Goal: Obtain resource: Download file/media

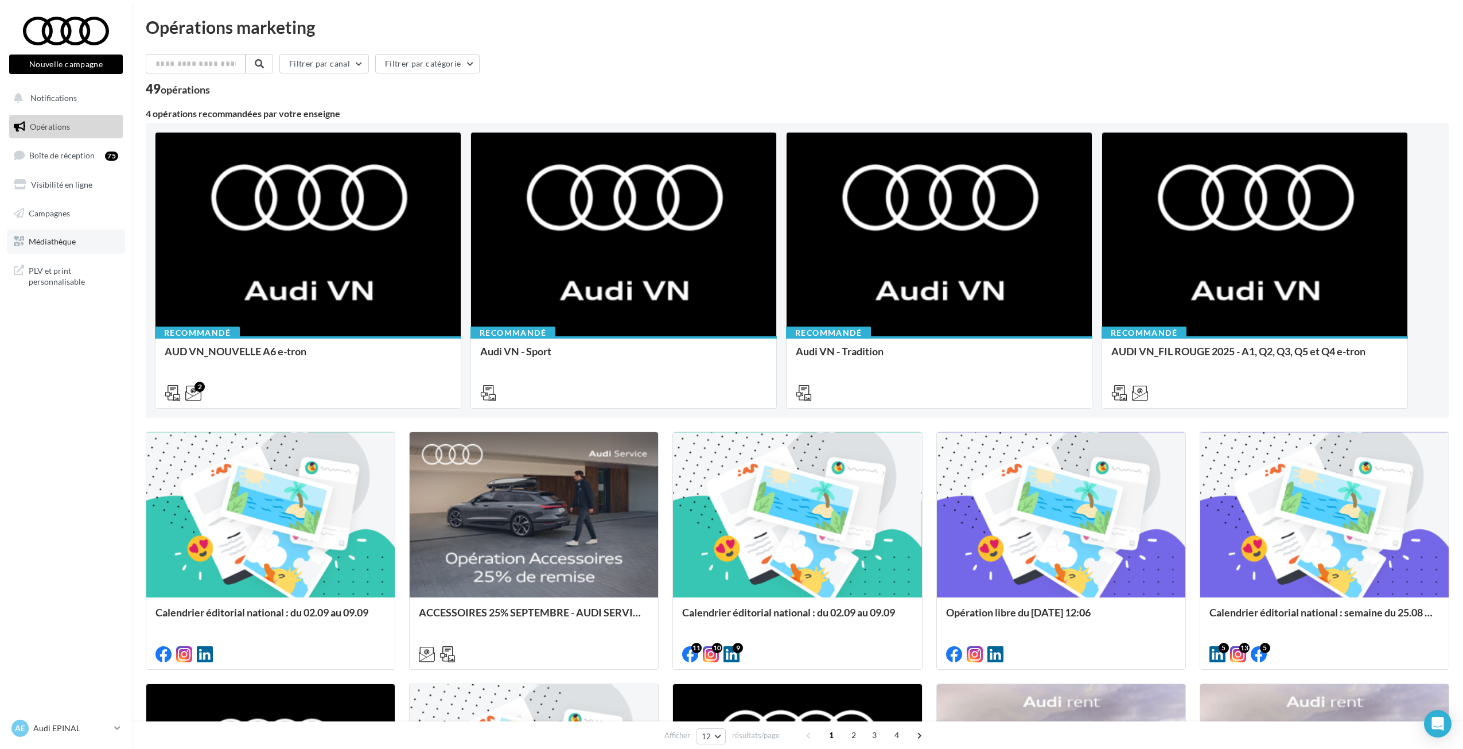
click at [71, 252] on link "Médiathèque" at bounding box center [66, 241] width 118 height 24
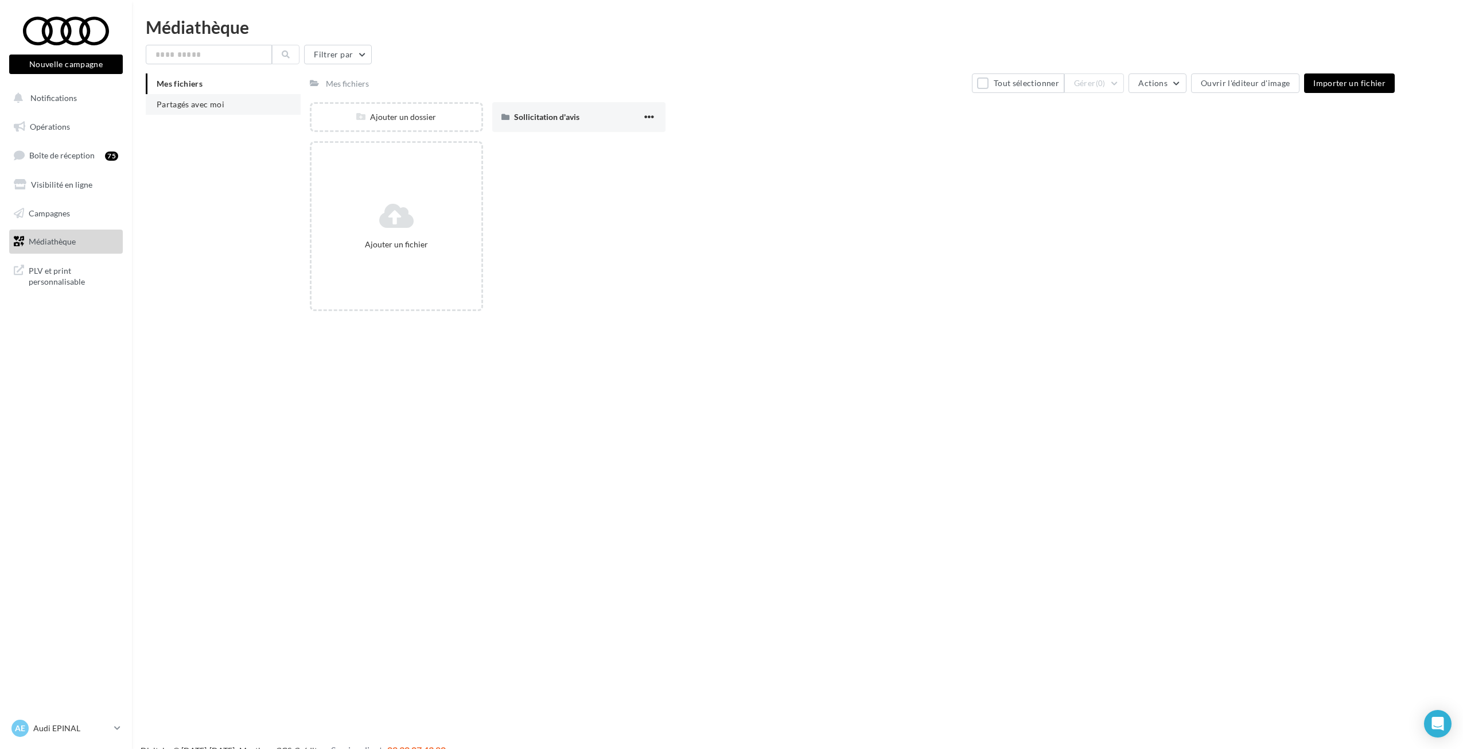
click at [197, 98] on li "Partagés avec moi" at bounding box center [223, 104] width 155 height 21
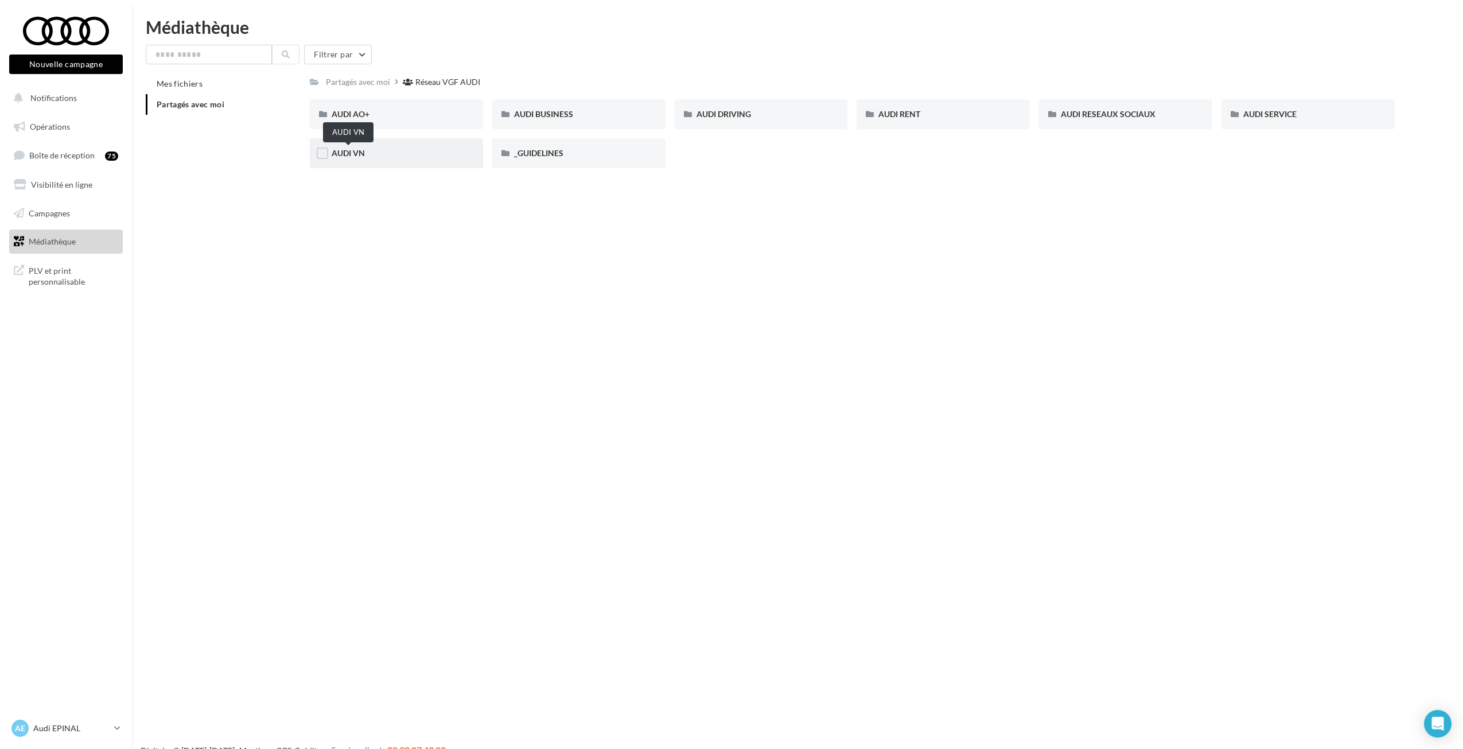
click at [344, 149] on span "AUDI VN" at bounding box center [348, 153] width 33 height 10
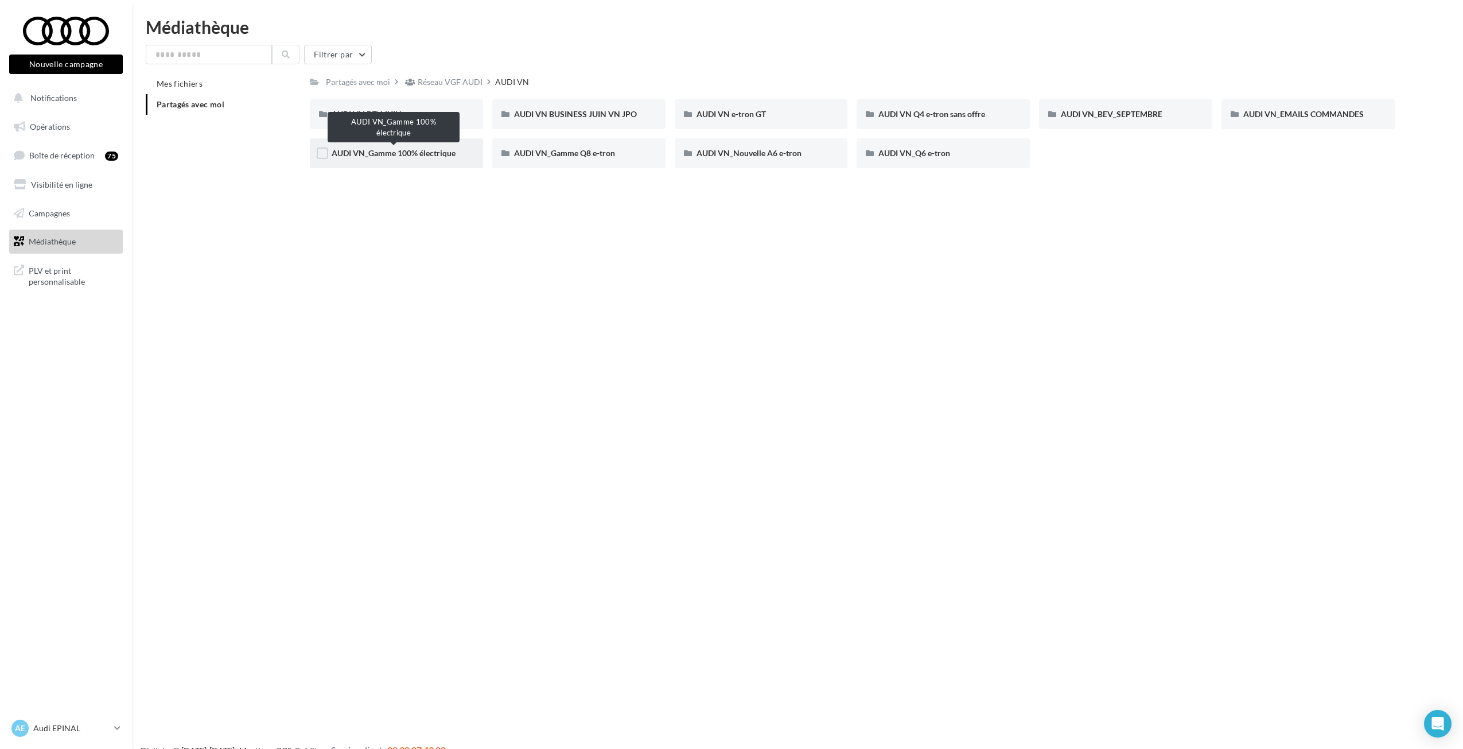
click at [454, 155] on span "AUDI VN_Gamme 100% électrique" at bounding box center [394, 153] width 124 height 10
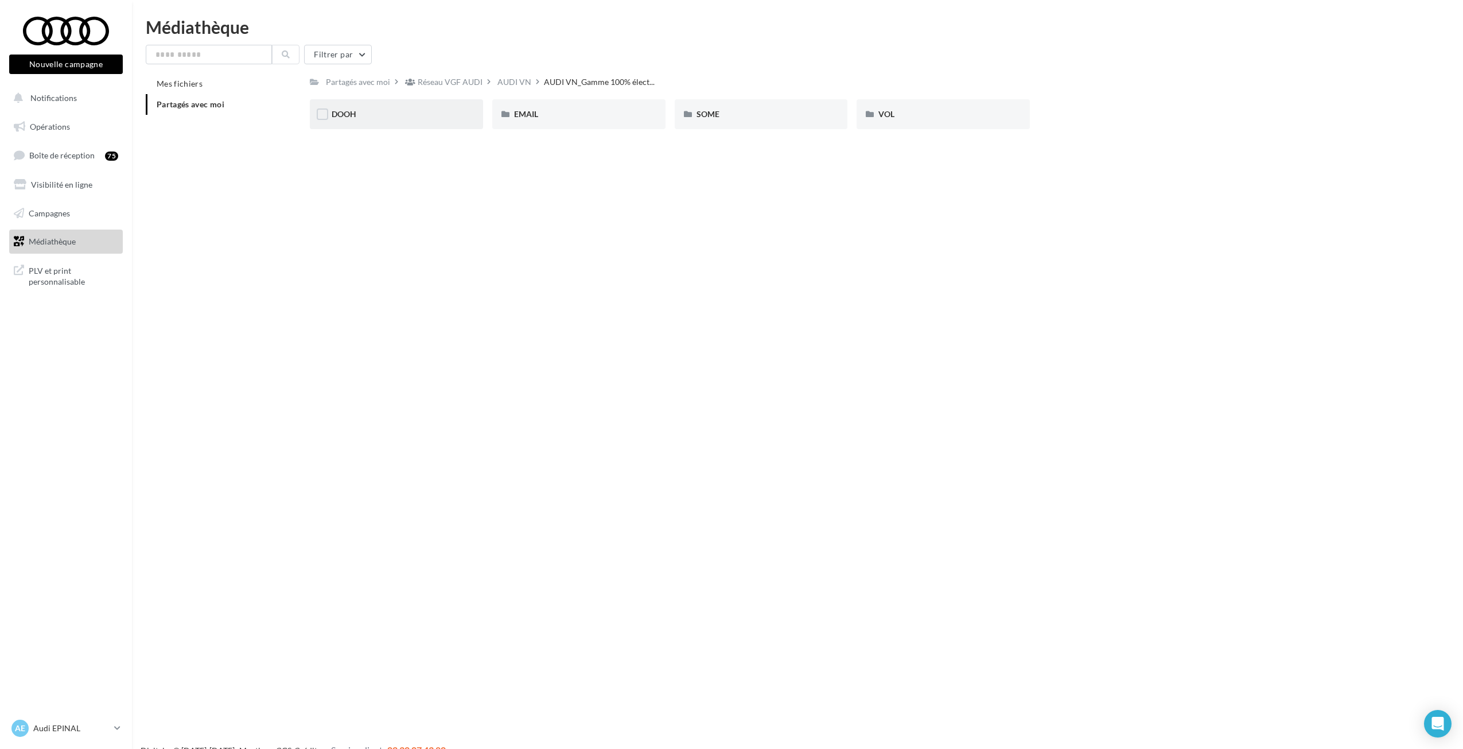
click at [346, 124] on div "DOOH" at bounding box center [396, 114] width 173 height 30
click at [399, 124] on div "DOOH A6 e-tron" at bounding box center [396, 114] width 173 height 30
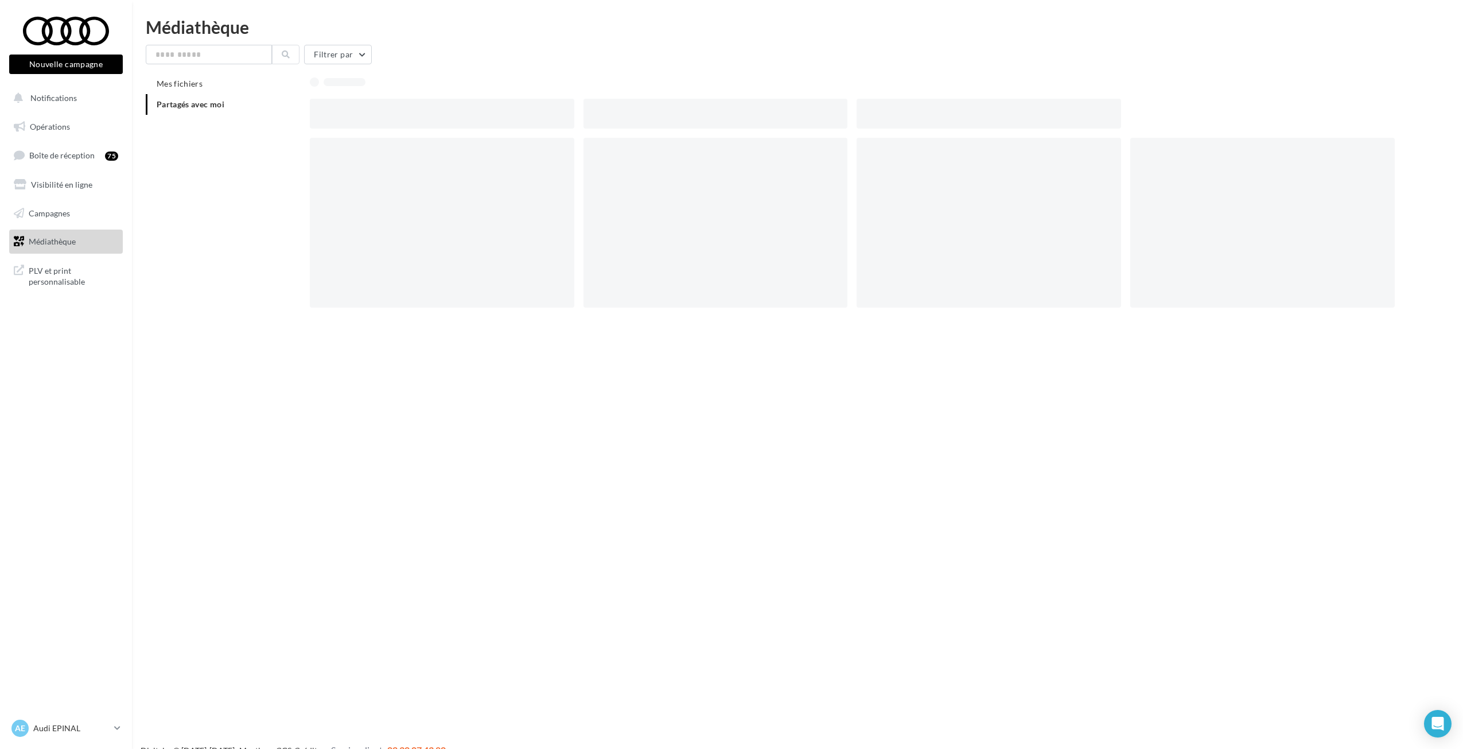
click at [399, 124] on div at bounding box center [442, 114] width 264 height 30
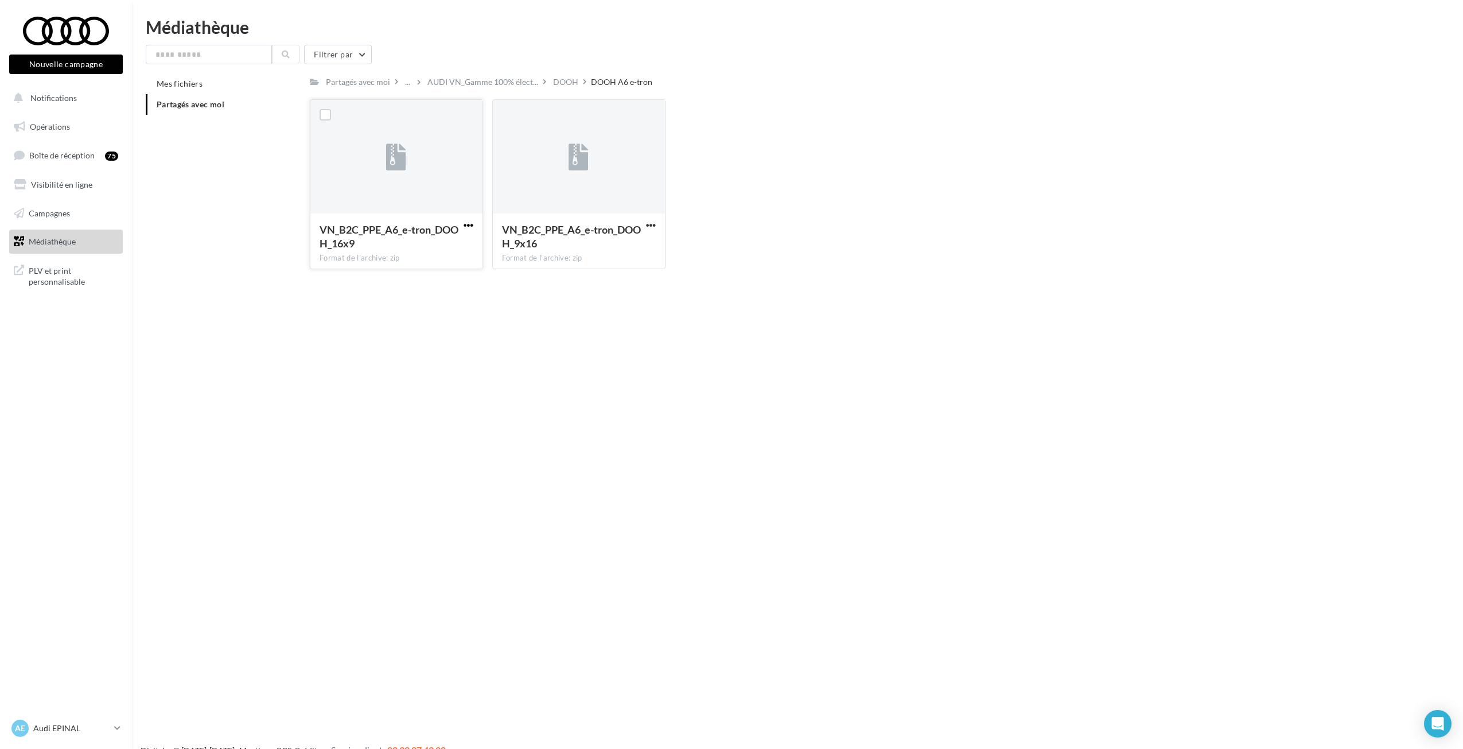
click at [469, 223] on span "button" at bounding box center [469, 225] width 10 height 10
click at [445, 247] on button "Télécharger" at bounding box center [418, 248] width 115 height 30
drag, startPoint x: 323, startPoint y: 313, endPoint x: 352, endPoint y: 285, distance: 40.2
click at [323, 313] on div "Nouvelle campagne Nouvelle campagne Notifications Opérations Boîte de réception…" at bounding box center [731, 392] width 1463 height 749
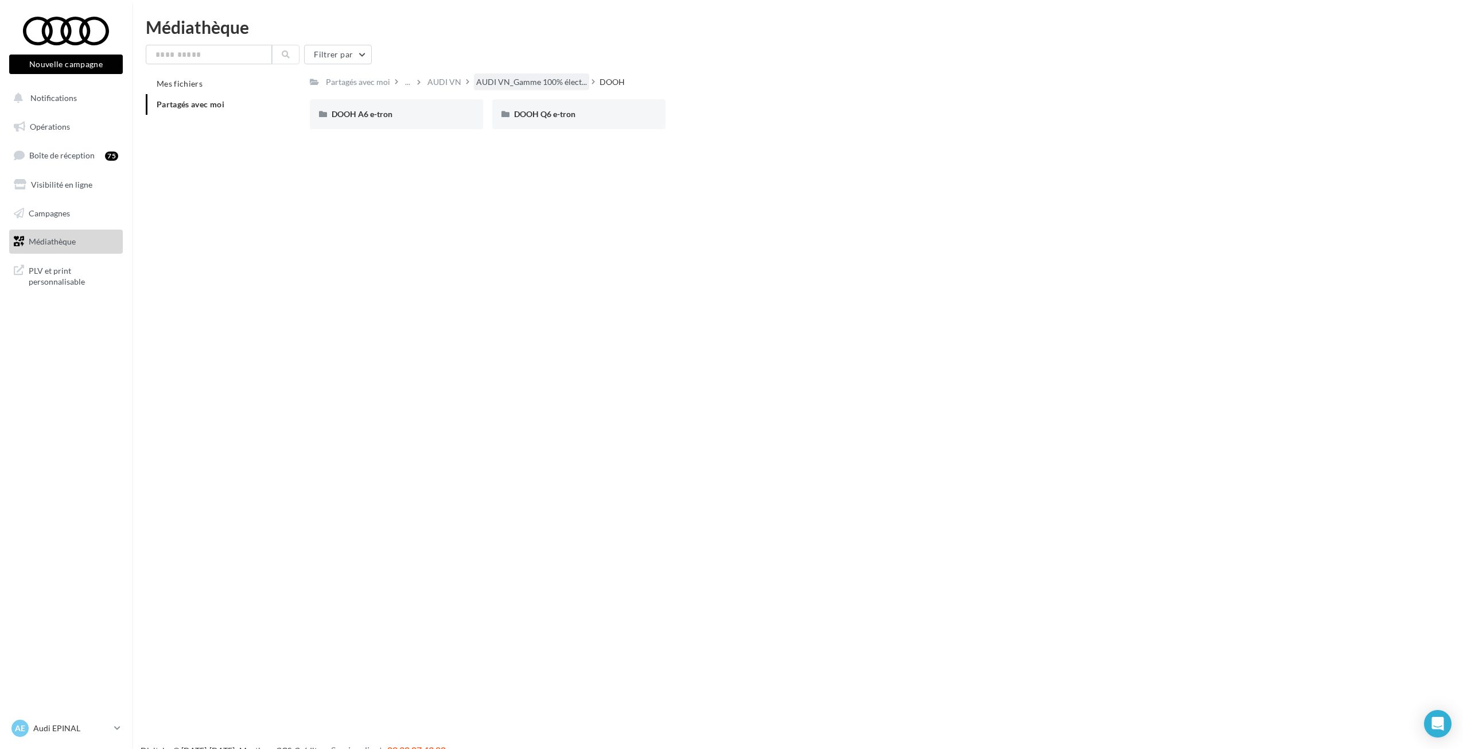
click at [500, 83] on span "AUDI VN_Gamme 100% élect..." at bounding box center [531, 81] width 111 height 11
click at [731, 114] on div "SOME" at bounding box center [761, 113] width 130 height 11
click at [405, 122] on div "CARROUSEL" at bounding box center [396, 114] width 173 height 30
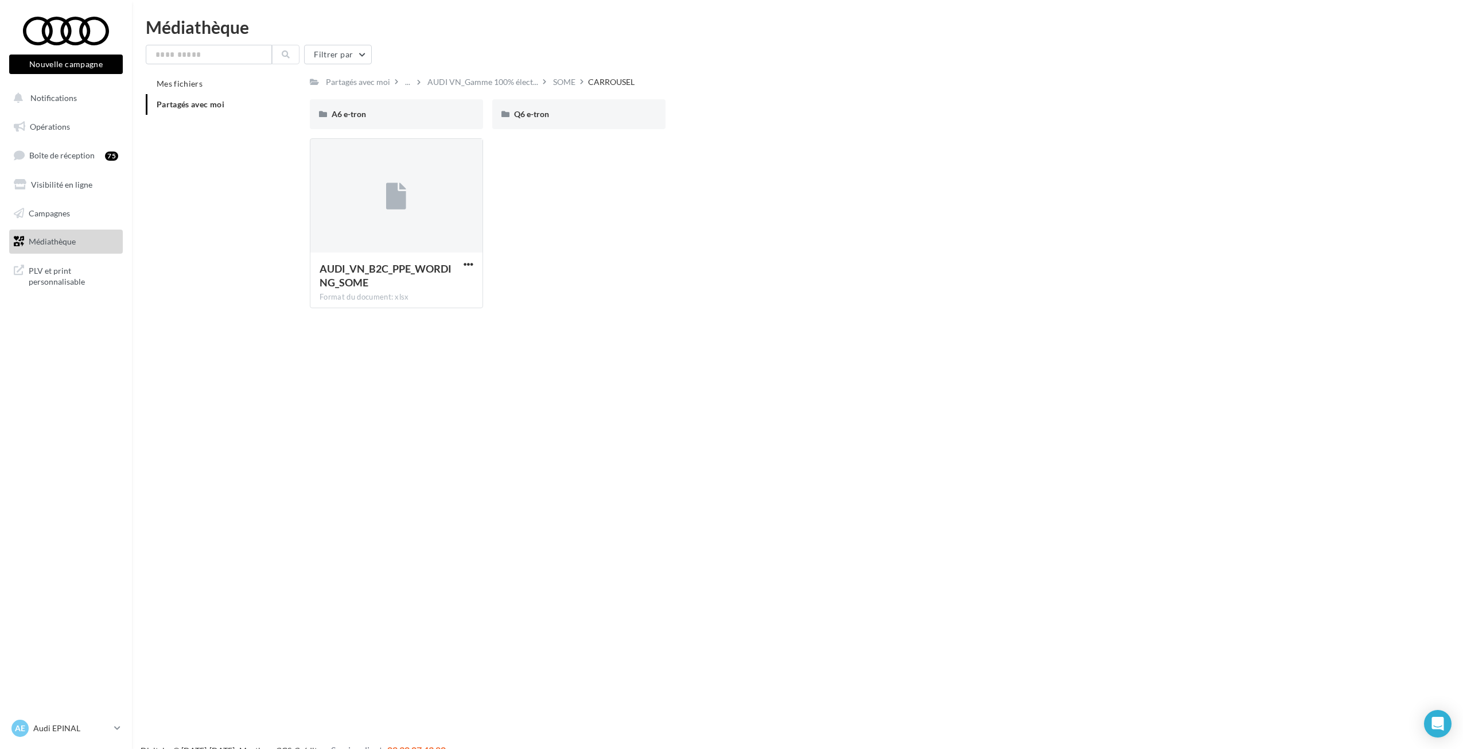
click at [405, 122] on div "A6 e-tron" at bounding box center [396, 114] width 173 height 30
click at [468, 225] on span "button" at bounding box center [469, 225] width 10 height 10
click at [468, 252] on button "Télécharger" at bounding box center [418, 248] width 115 height 30
drag, startPoint x: 660, startPoint y: 75, endPoint x: 630, endPoint y: 76, distance: 29.8
click at [659, 75] on div "Partagés avec moi ... SOME CARROUSEL A6 e-tron" at bounding box center [852, 81] width 1085 height 17
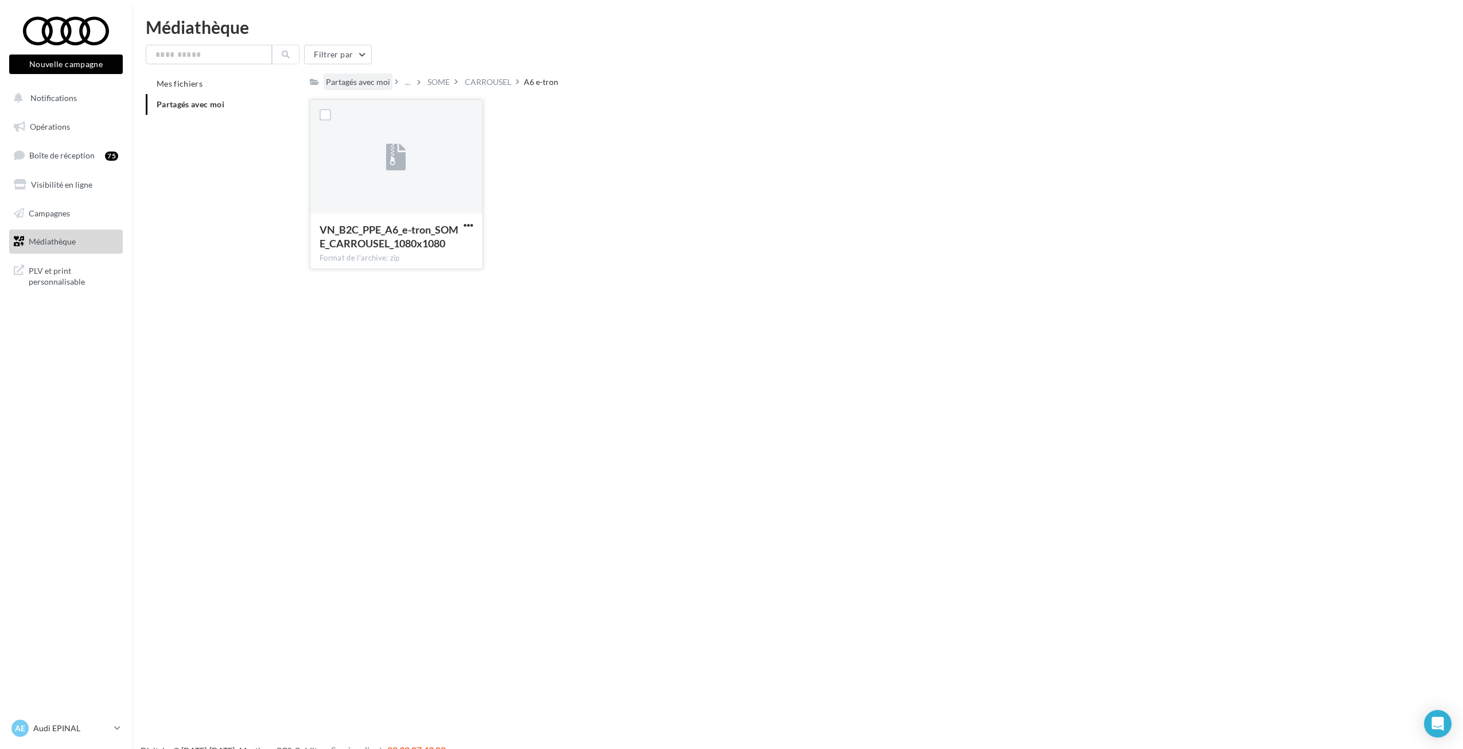
click at [379, 81] on div "Partagés avec moi" at bounding box center [358, 81] width 64 height 11
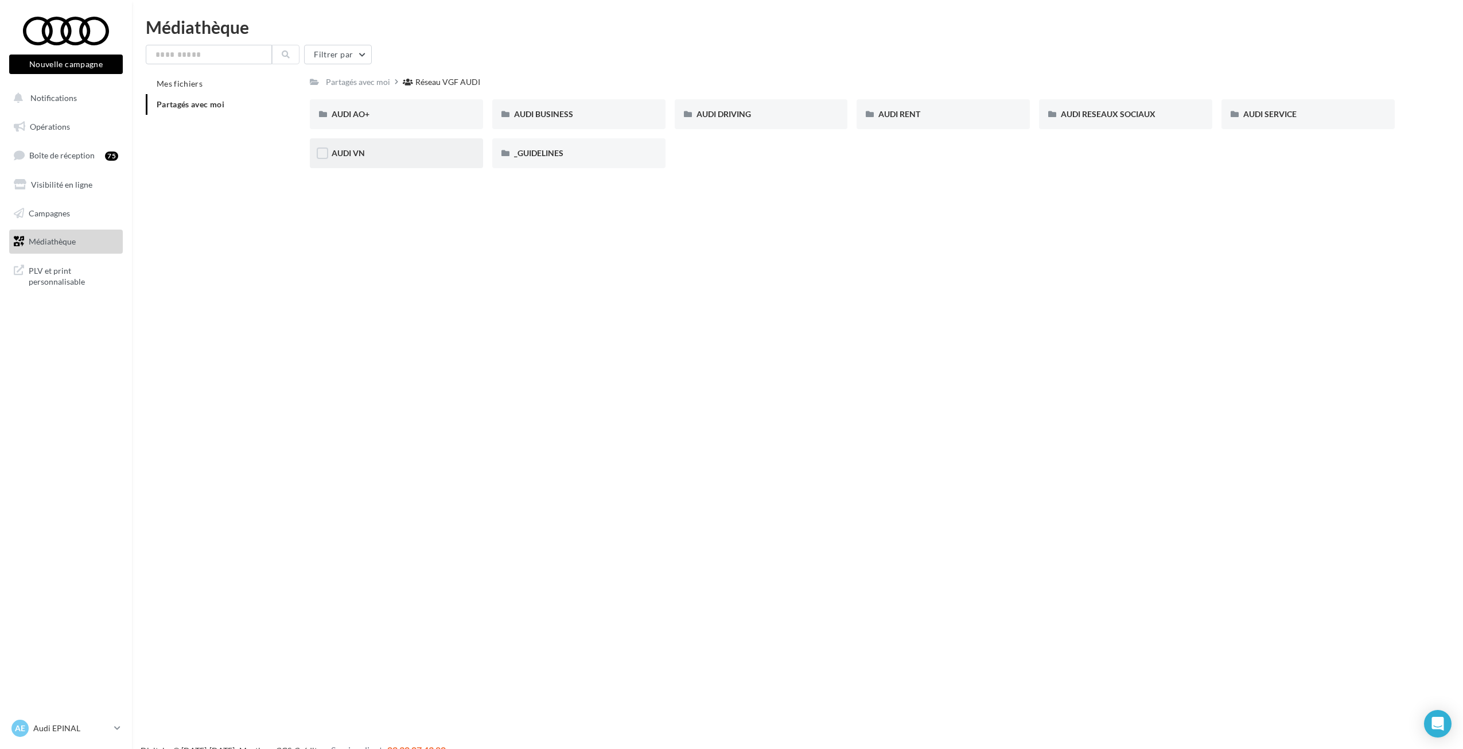
click at [408, 149] on div "AUDI VN" at bounding box center [397, 152] width 130 height 11
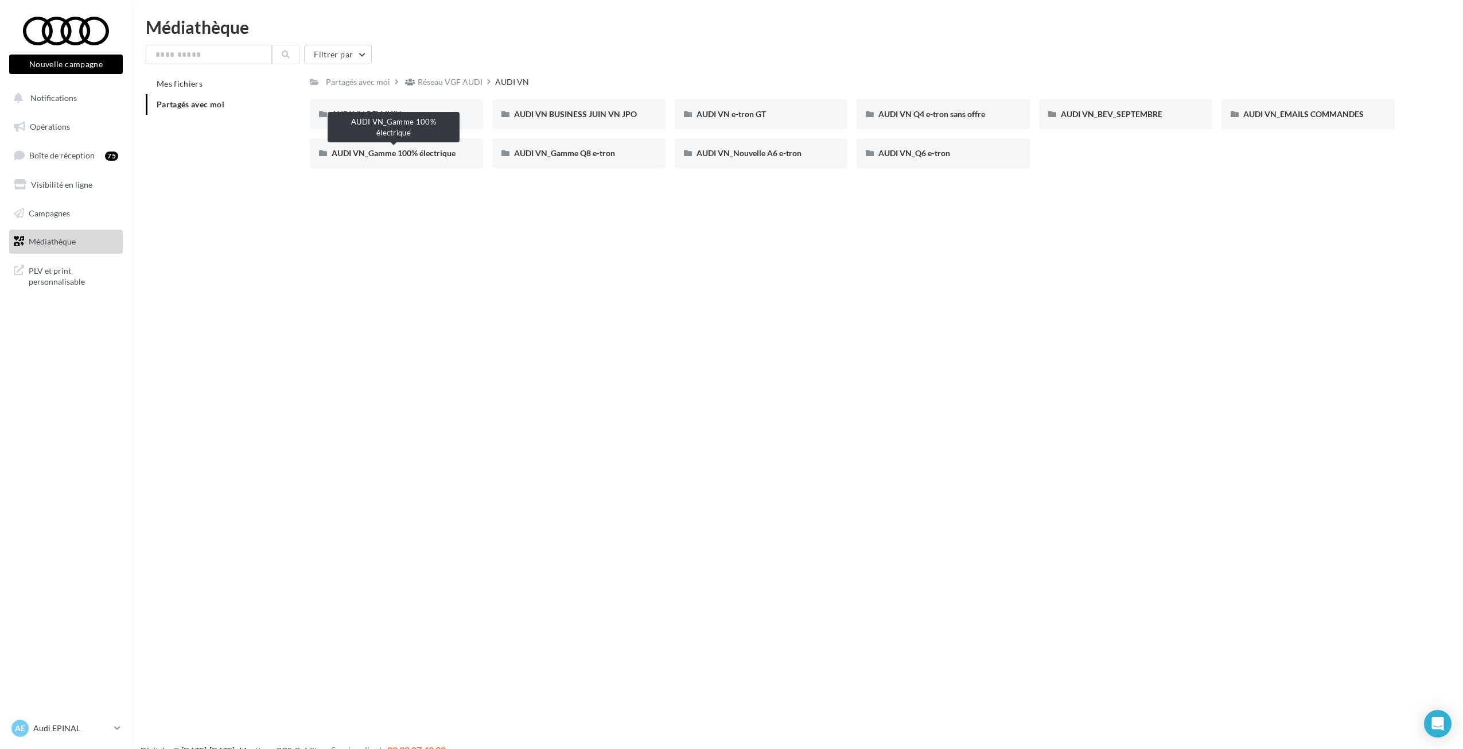
click at [586, 306] on div "Nouvelle campagne Nouvelle campagne Notifications Opérations Boîte de réception…" at bounding box center [731, 392] width 1463 height 749
click at [344, 162] on div "AUDI VN_Gamme 100% électrique" at bounding box center [396, 153] width 173 height 30
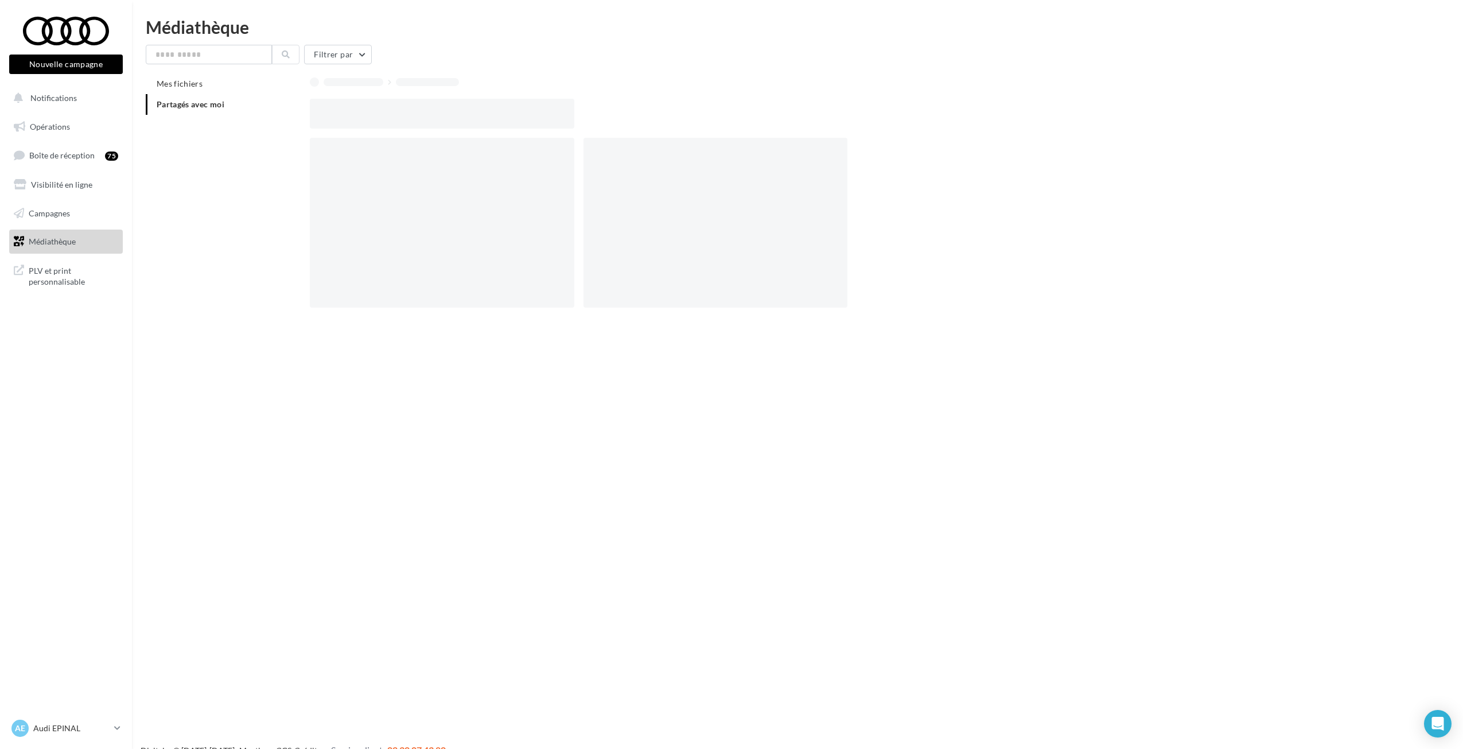
click at [344, 162] on div at bounding box center [442, 223] width 264 height 170
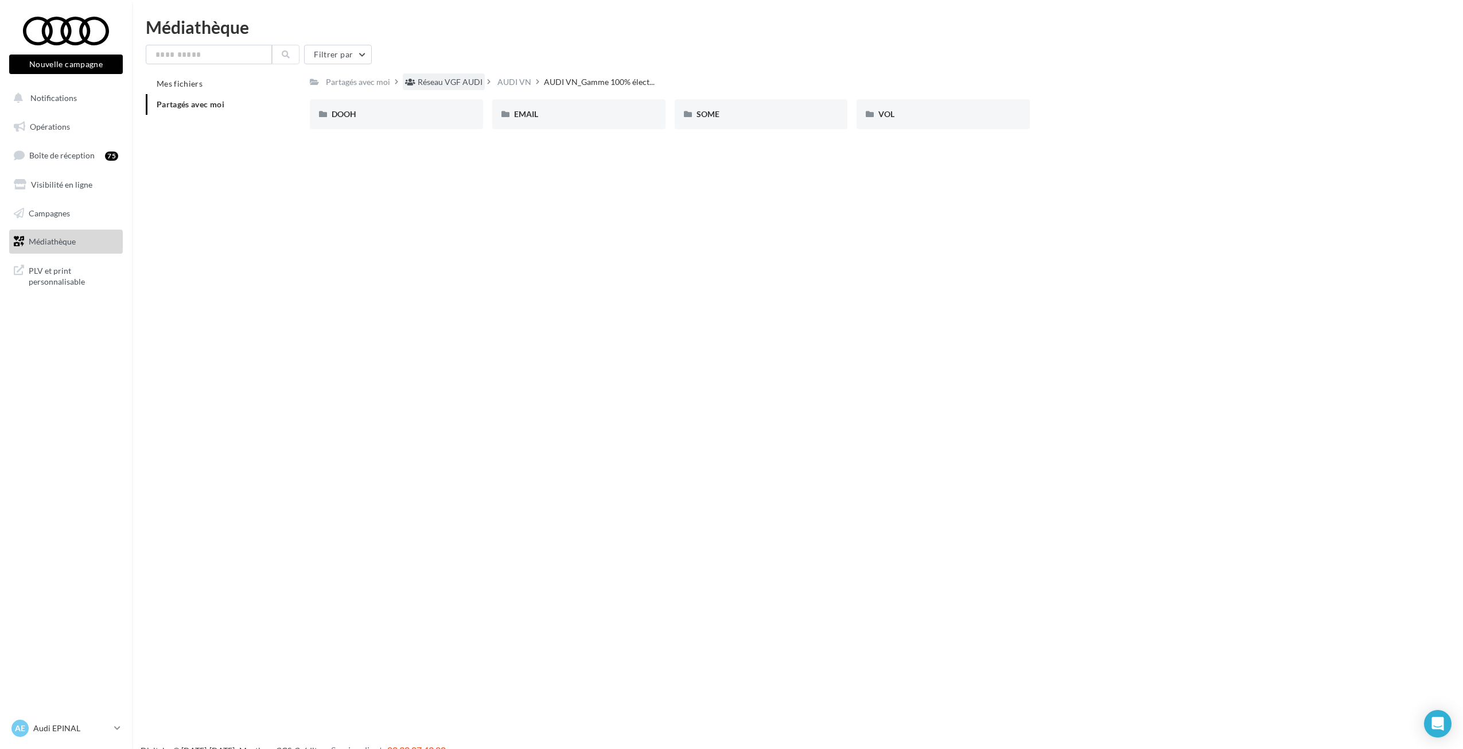
click at [454, 80] on div "Réseau VGF AUDI" at bounding box center [450, 81] width 65 height 11
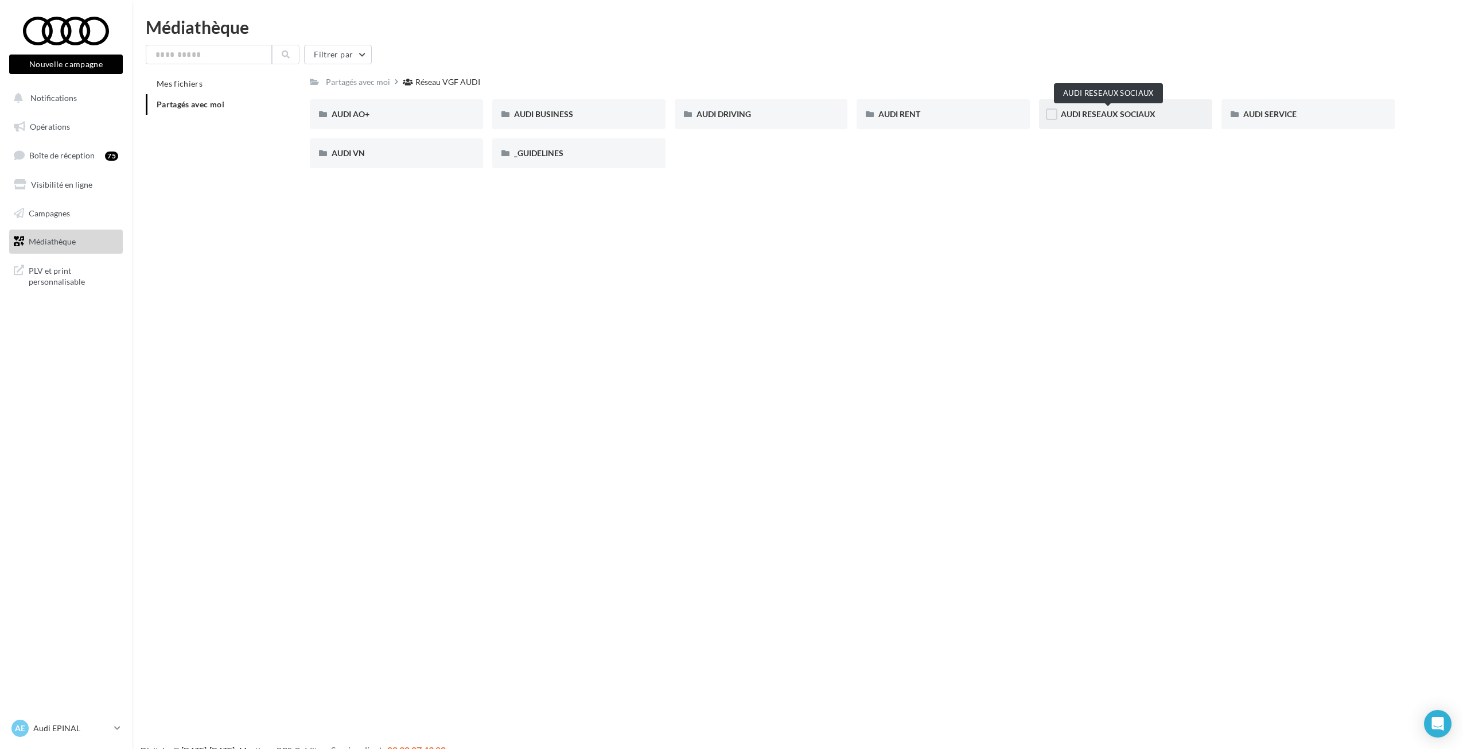
click at [1084, 113] on span "AUDI RESEAUX SOCIAUX" at bounding box center [1108, 114] width 95 height 10
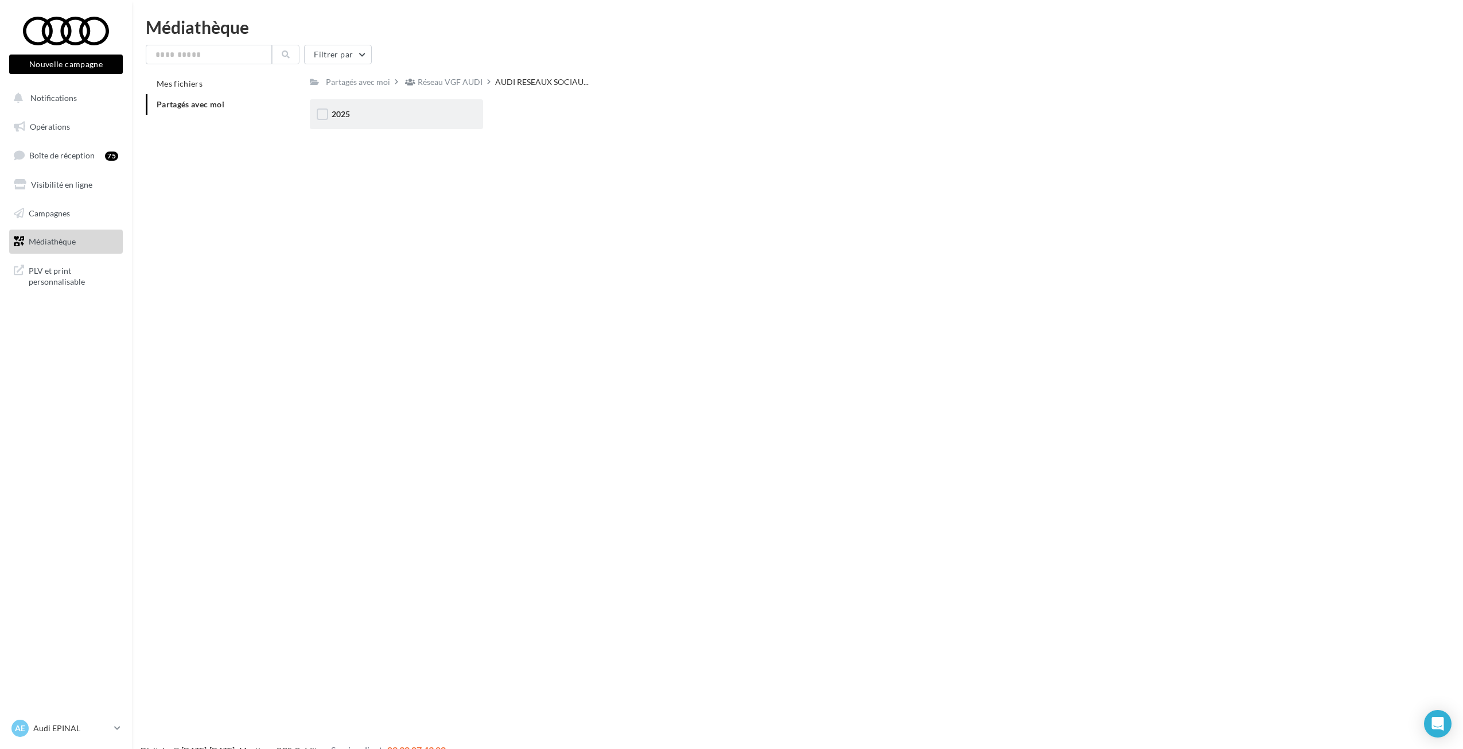
click at [326, 122] on div at bounding box center [322, 115] width 11 height 14
click at [385, 123] on div "2025" at bounding box center [396, 114] width 173 height 30
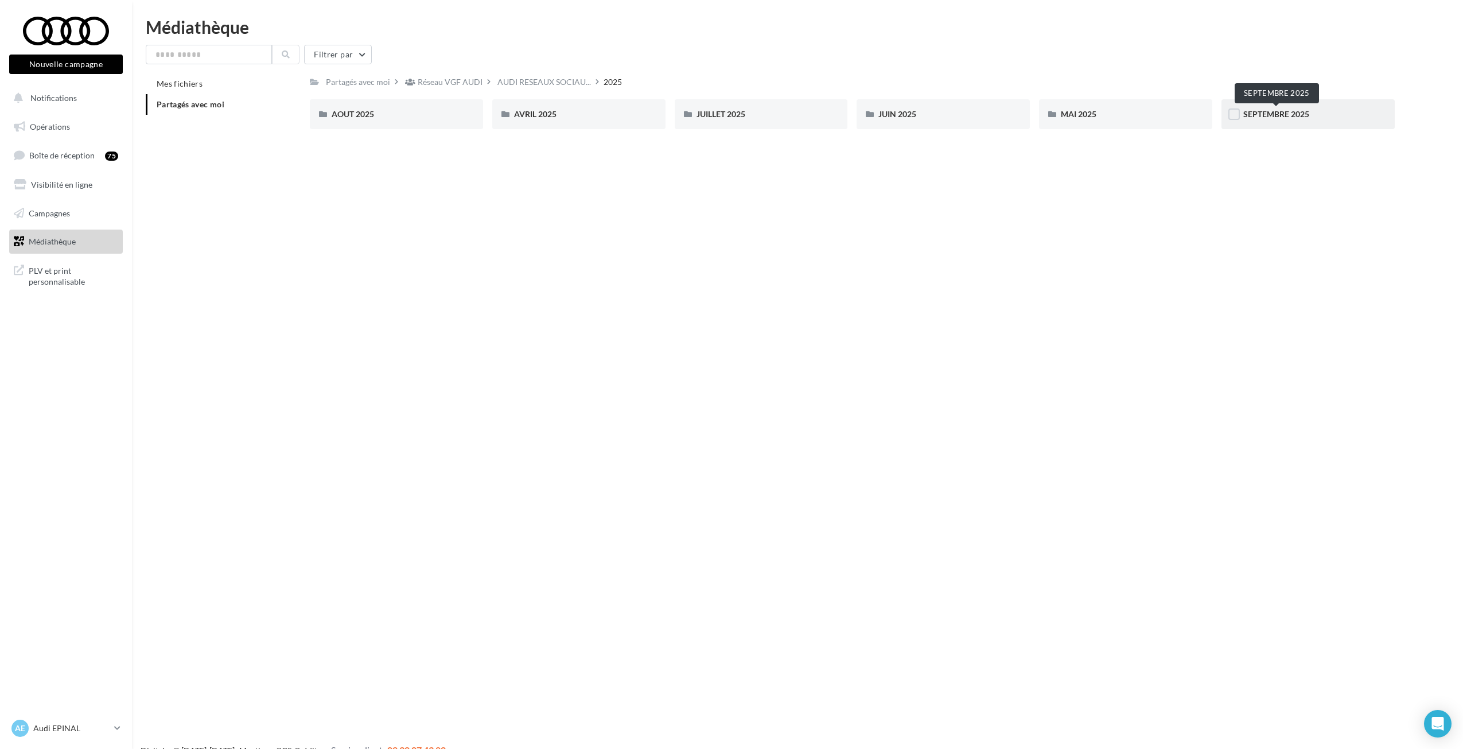
click at [1269, 116] on span "SEPTEMBRE 2025" at bounding box center [1276, 114] width 66 height 10
click at [555, 81] on div "2025" at bounding box center [550, 81] width 33 height 17
click at [546, 85] on div "2025" at bounding box center [545, 81] width 18 height 11
click at [1130, 113] on div "MAI 2025" at bounding box center [1126, 113] width 130 height 11
click at [547, 82] on div "2025" at bounding box center [545, 81] width 18 height 11
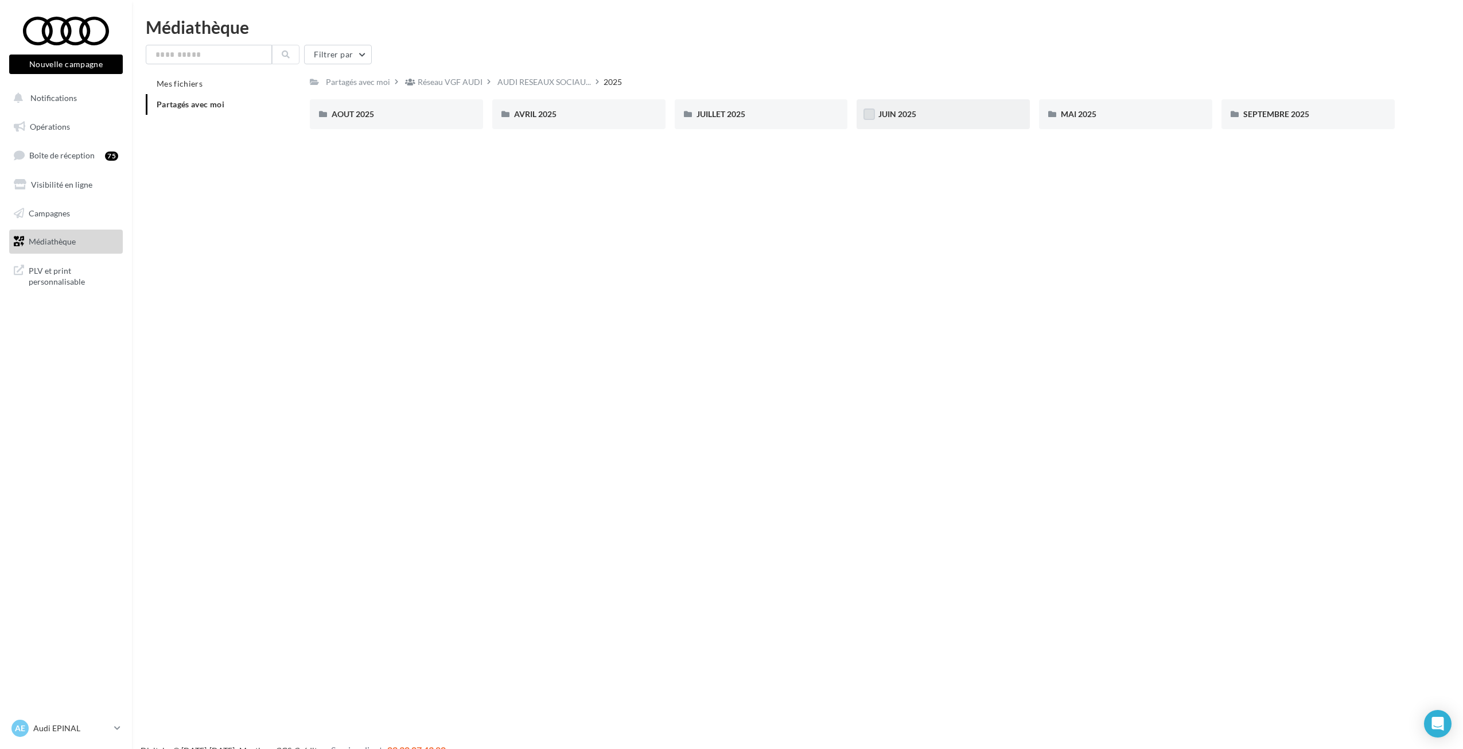
click at [866, 116] on label at bounding box center [868, 113] width 11 height 11
click at [917, 119] on div "JUIN 2025" at bounding box center [943, 113] width 130 height 11
click at [911, 121] on div "JUIN 2025" at bounding box center [943, 114] width 173 height 30
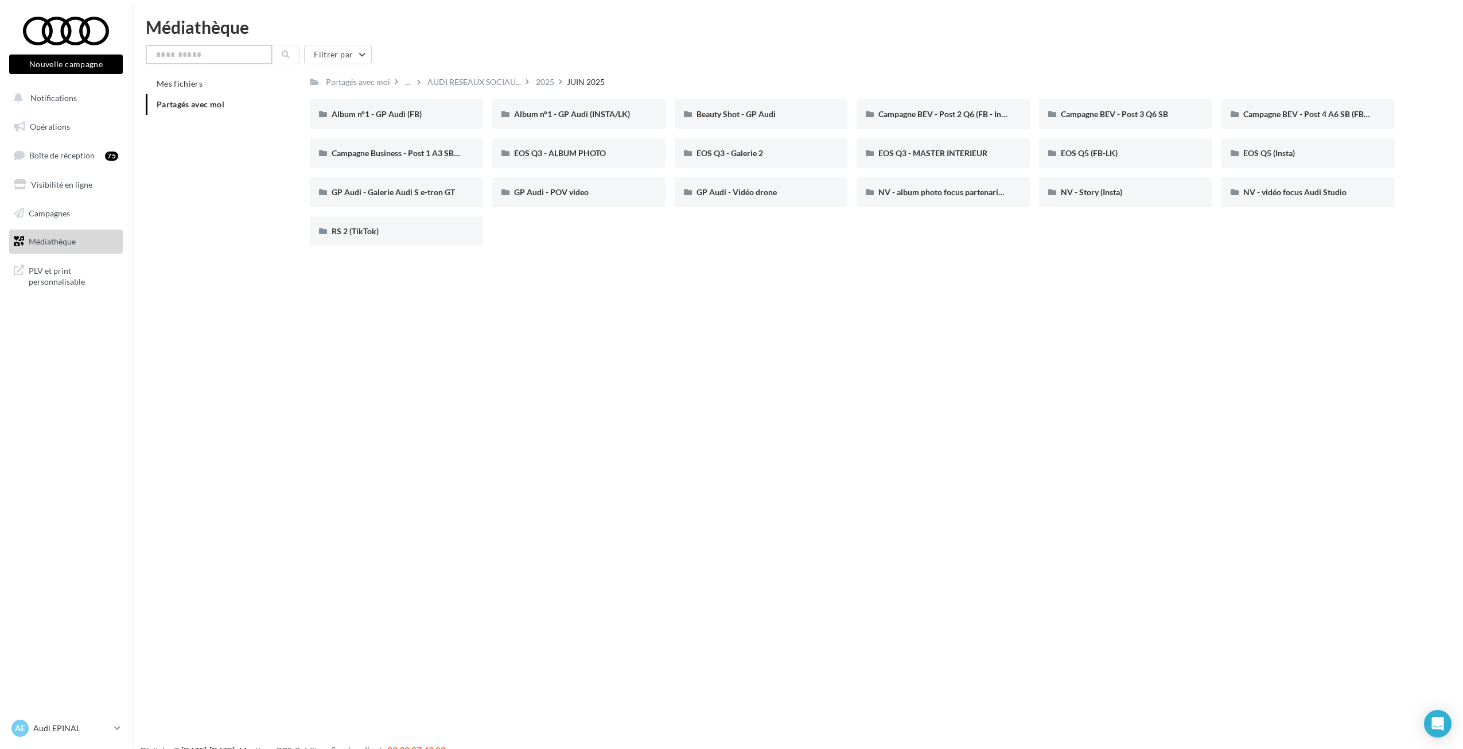
click at [188, 60] on input "text" at bounding box center [209, 55] width 126 height 20
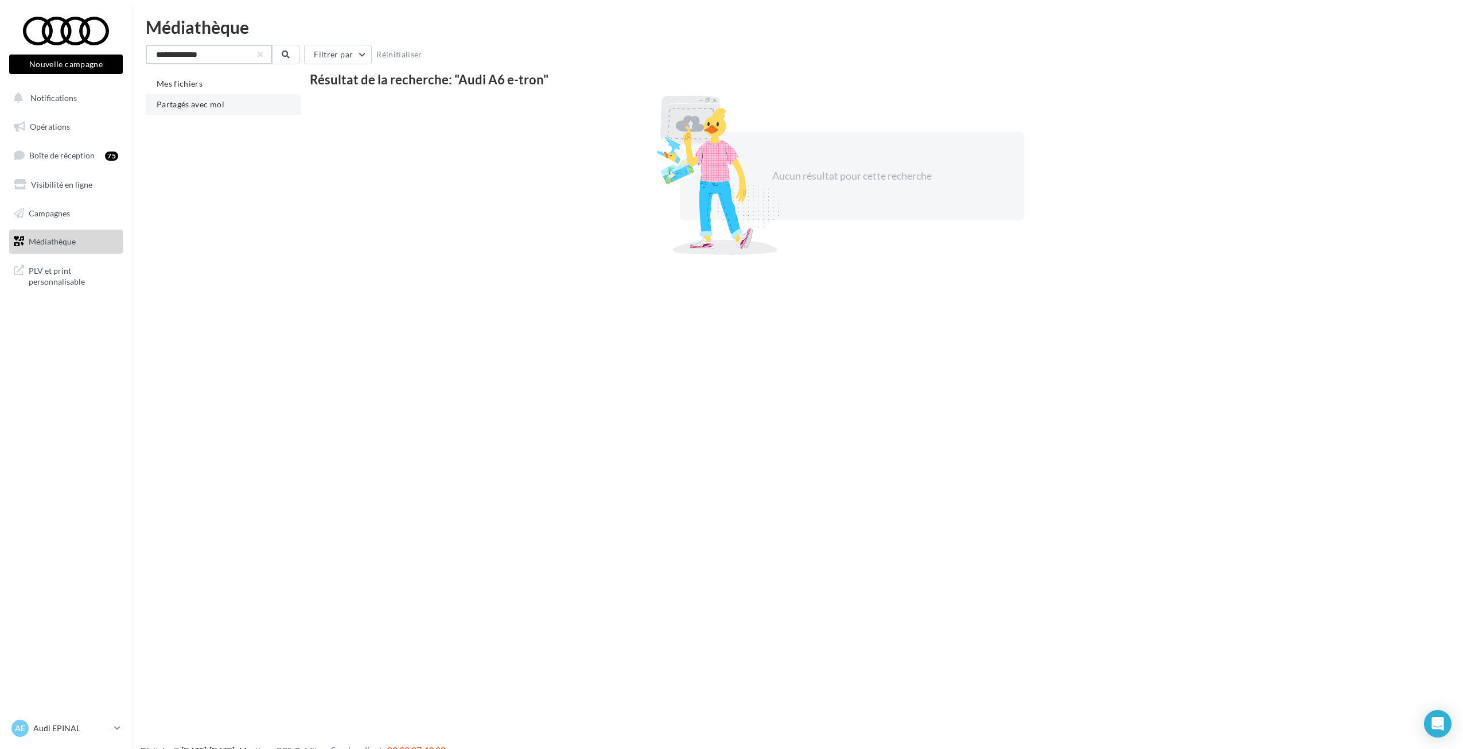
type input "**********"
click at [191, 98] on li "Partagés avec moi" at bounding box center [223, 104] width 155 height 21
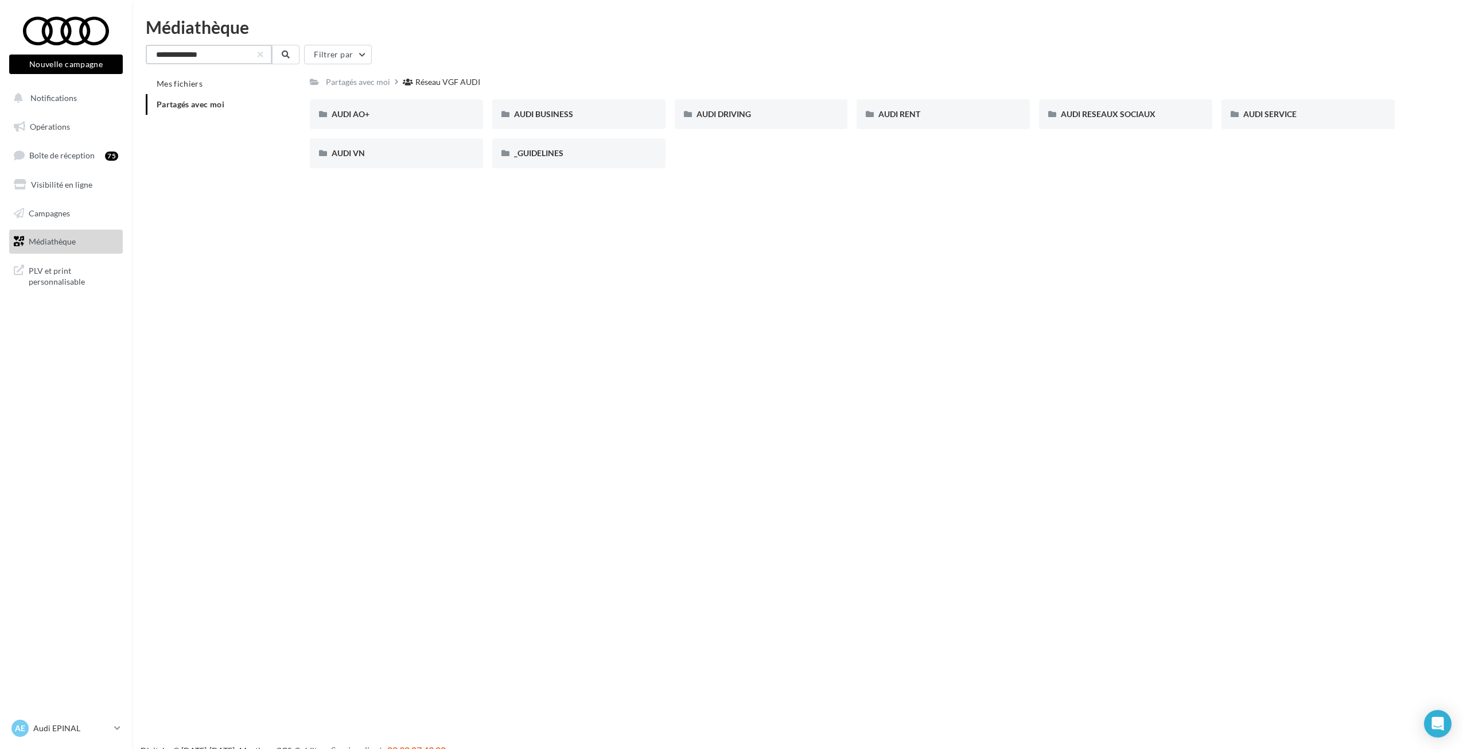
click at [216, 57] on input "**********" at bounding box center [209, 55] width 126 height 20
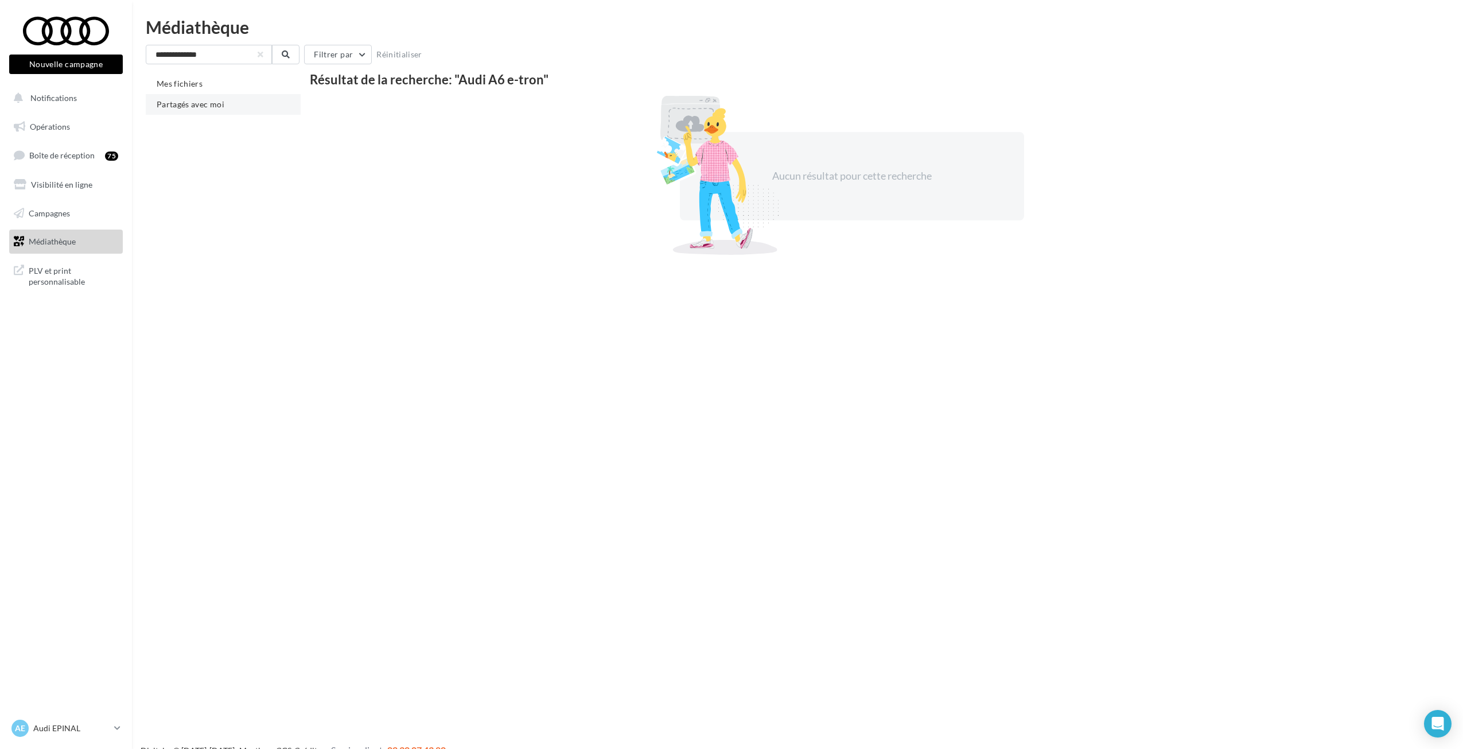
click at [205, 106] on span "Partagés avec moi" at bounding box center [191, 104] width 68 height 10
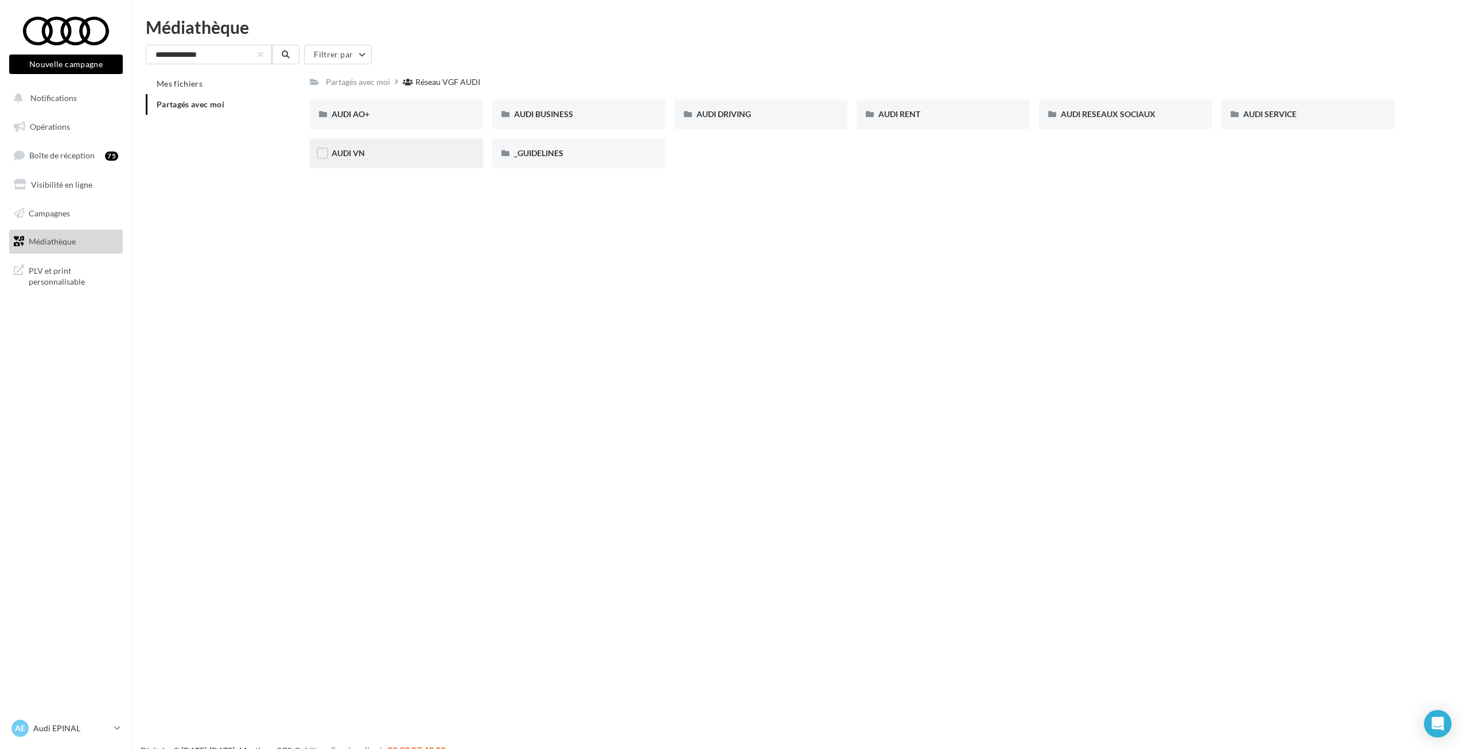
click at [381, 157] on div "AUDI VN" at bounding box center [397, 152] width 130 height 11
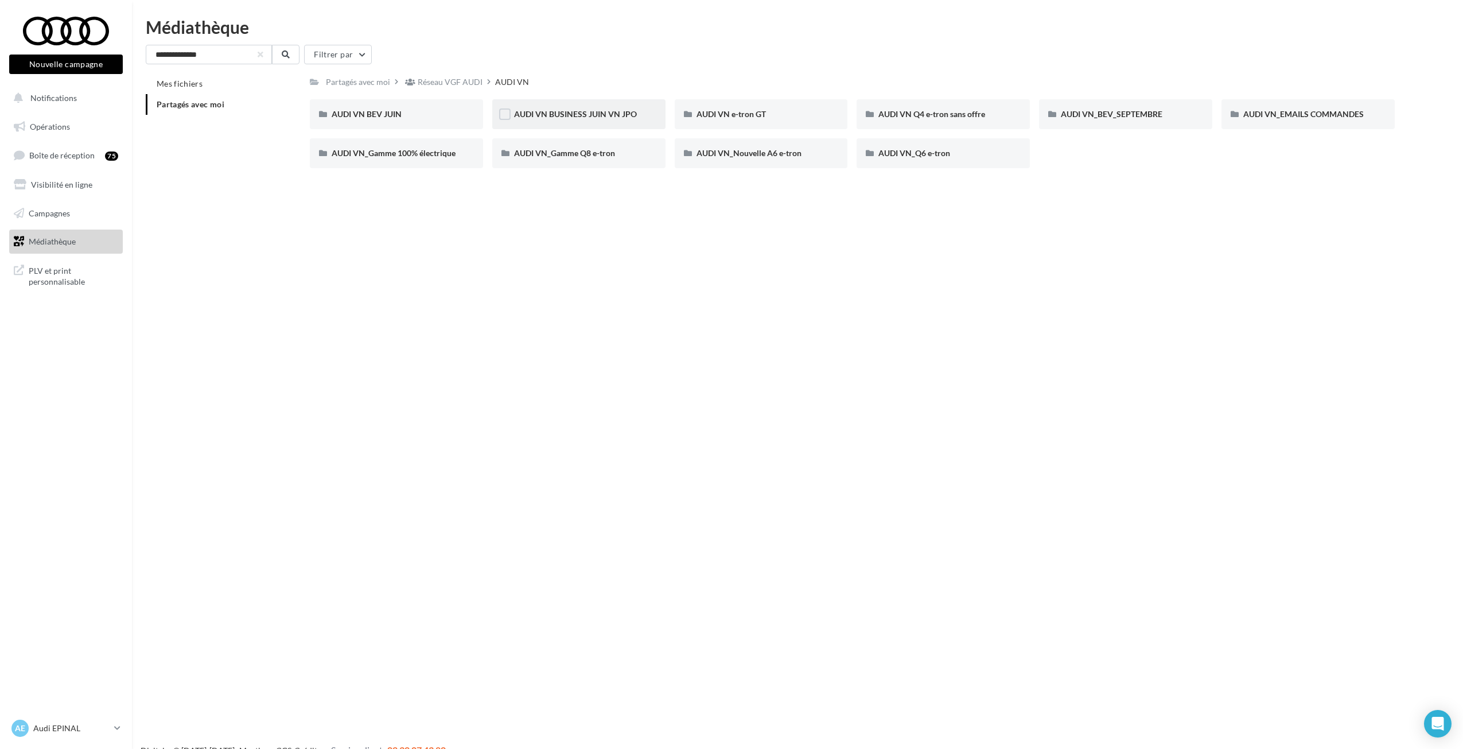
click at [645, 118] on div "AUDI VN BUSINESS JUIN VN JPO" at bounding box center [578, 114] width 173 height 30
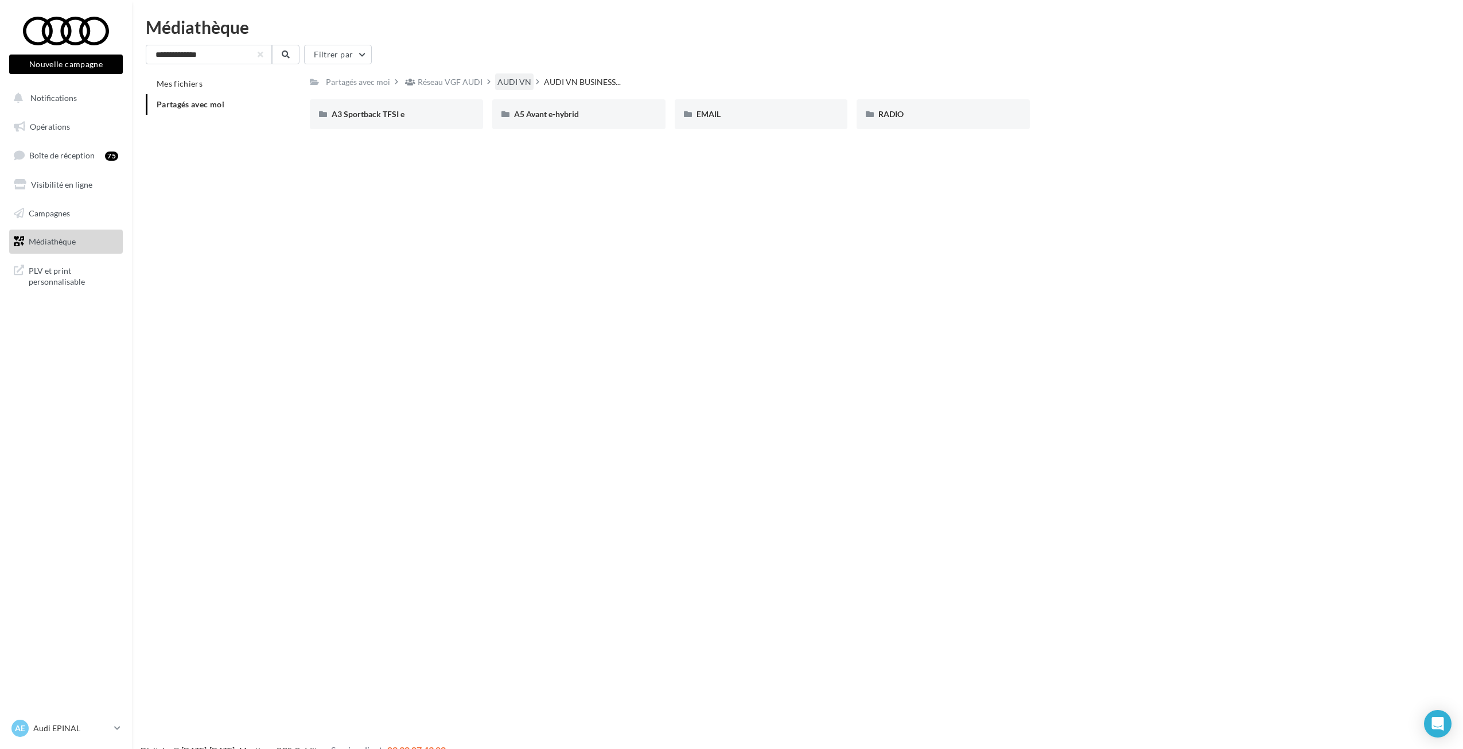
click at [503, 81] on div "AUDI VN" at bounding box center [514, 81] width 34 height 11
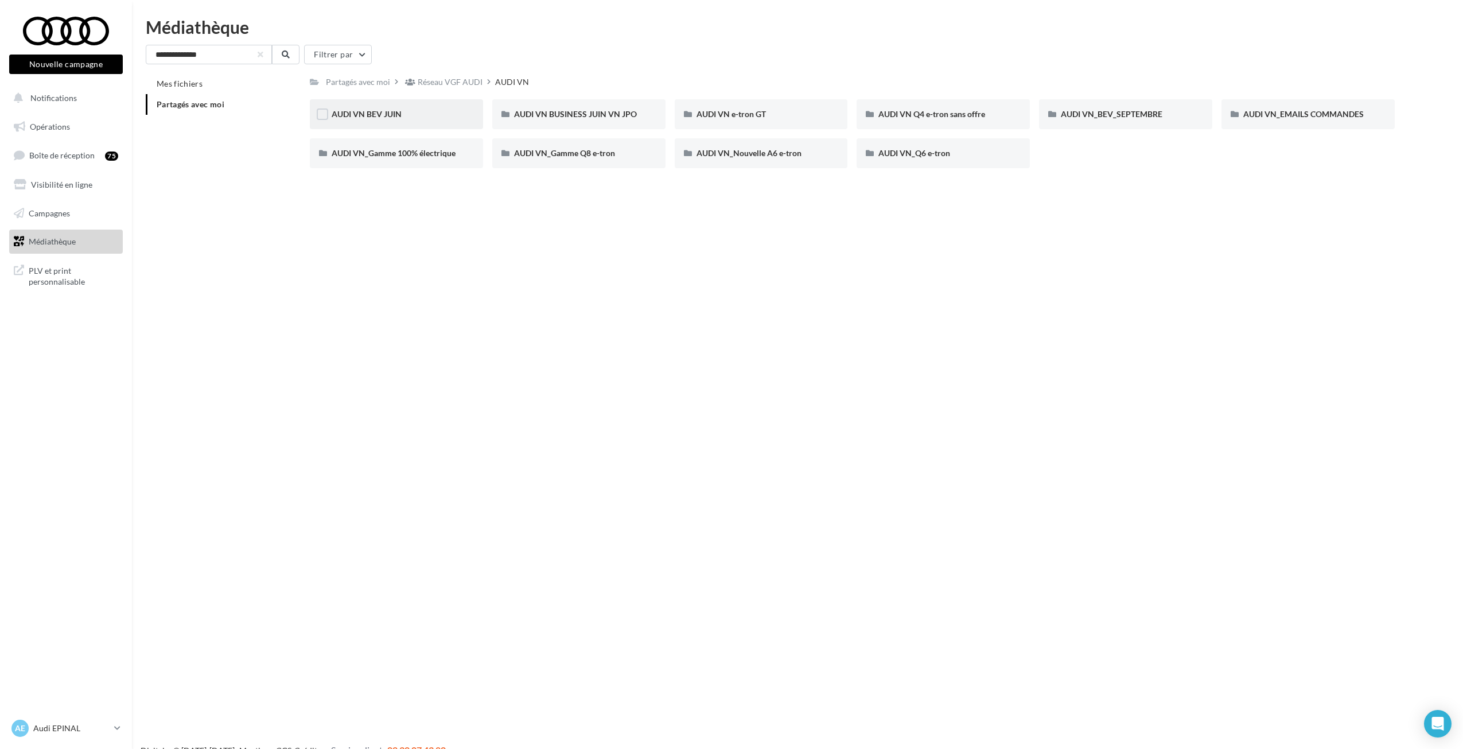
click at [431, 111] on div "AUDI VN BEV JUIN" at bounding box center [397, 113] width 130 height 11
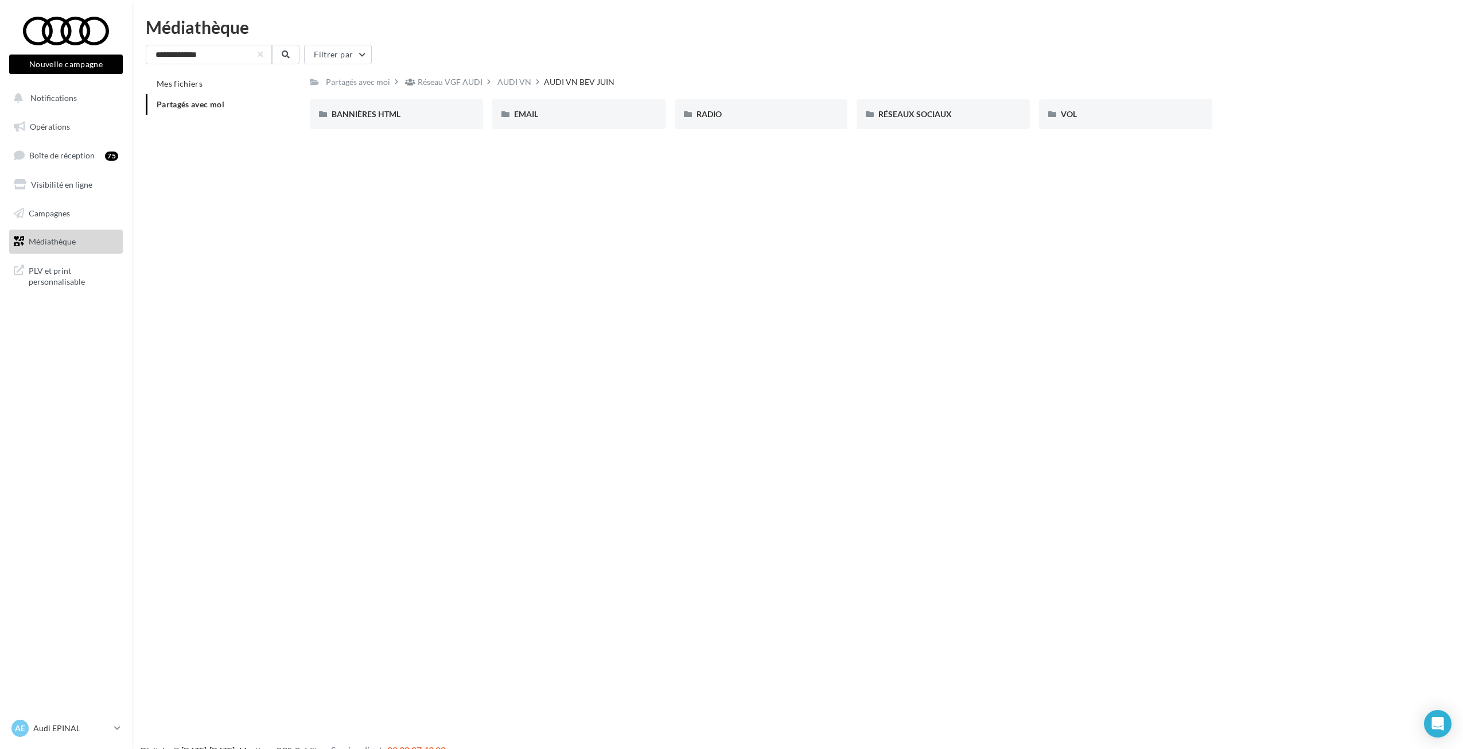
click at [971, 141] on div "Nouvelle campagne Nouvelle campagne Notifications Opérations Boîte de réception…" at bounding box center [731, 392] width 1463 height 749
click at [968, 125] on div "RÉSEAUX SOCIAUX" at bounding box center [943, 114] width 173 height 30
